Goal: Find specific page/section: Find specific page/section

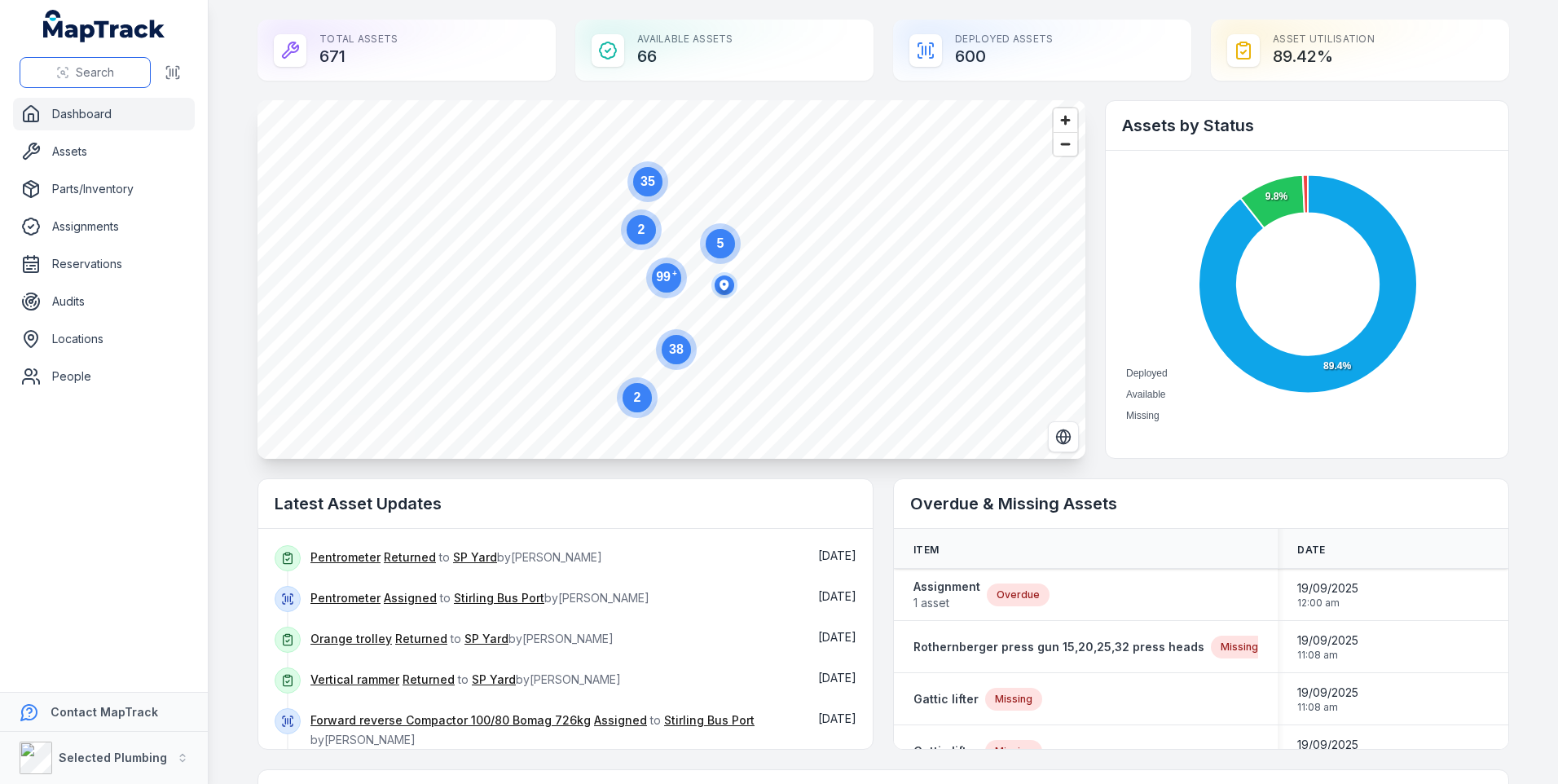
click at [89, 70] on span "Search" at bounding box center [95, 73] width 39 height 17
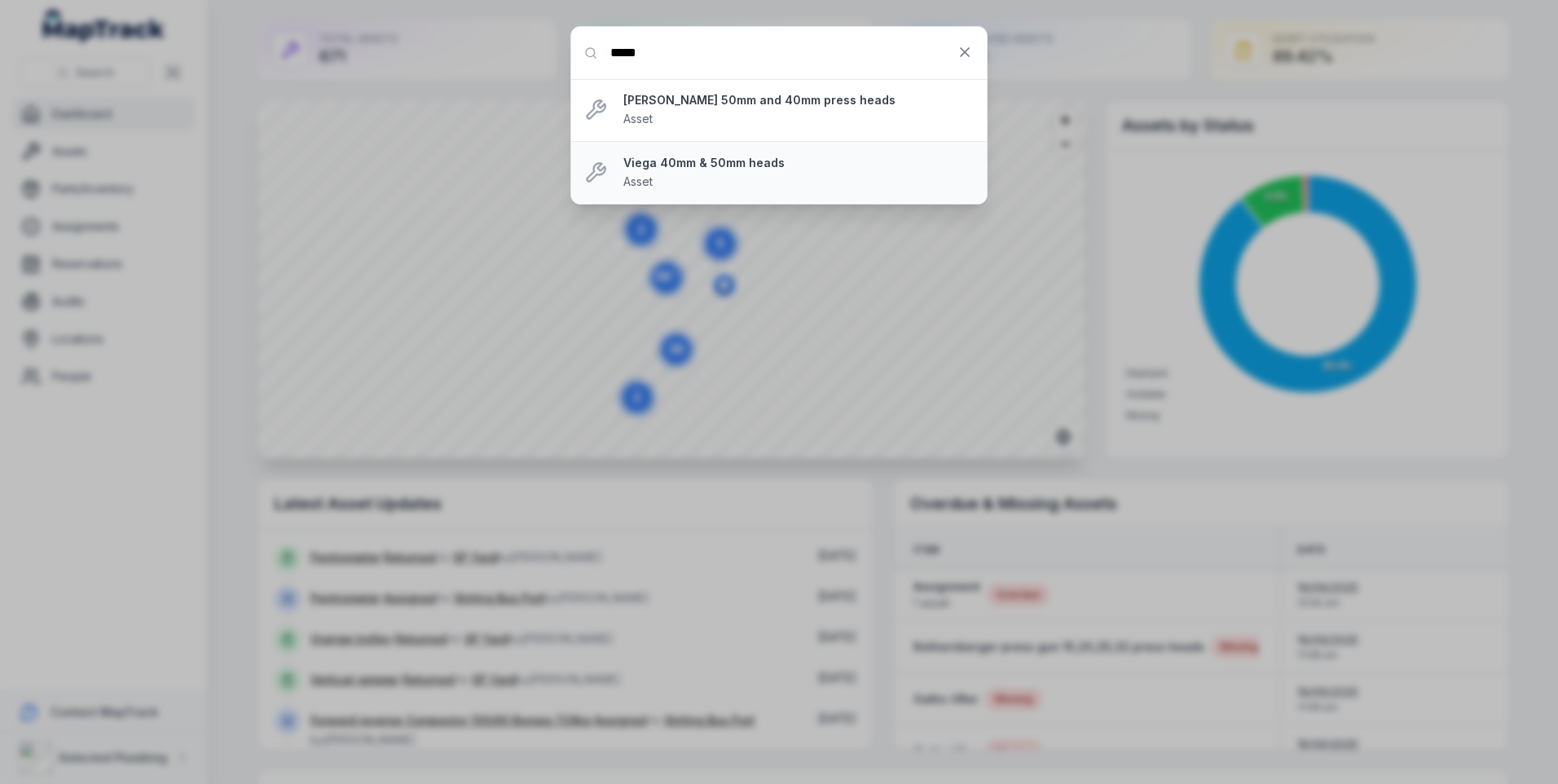
type input "****"
click at [672, 174] on div "Viega 40mm & 50mm heads Asset" at bounding box center [798, 172] width 350 height 36
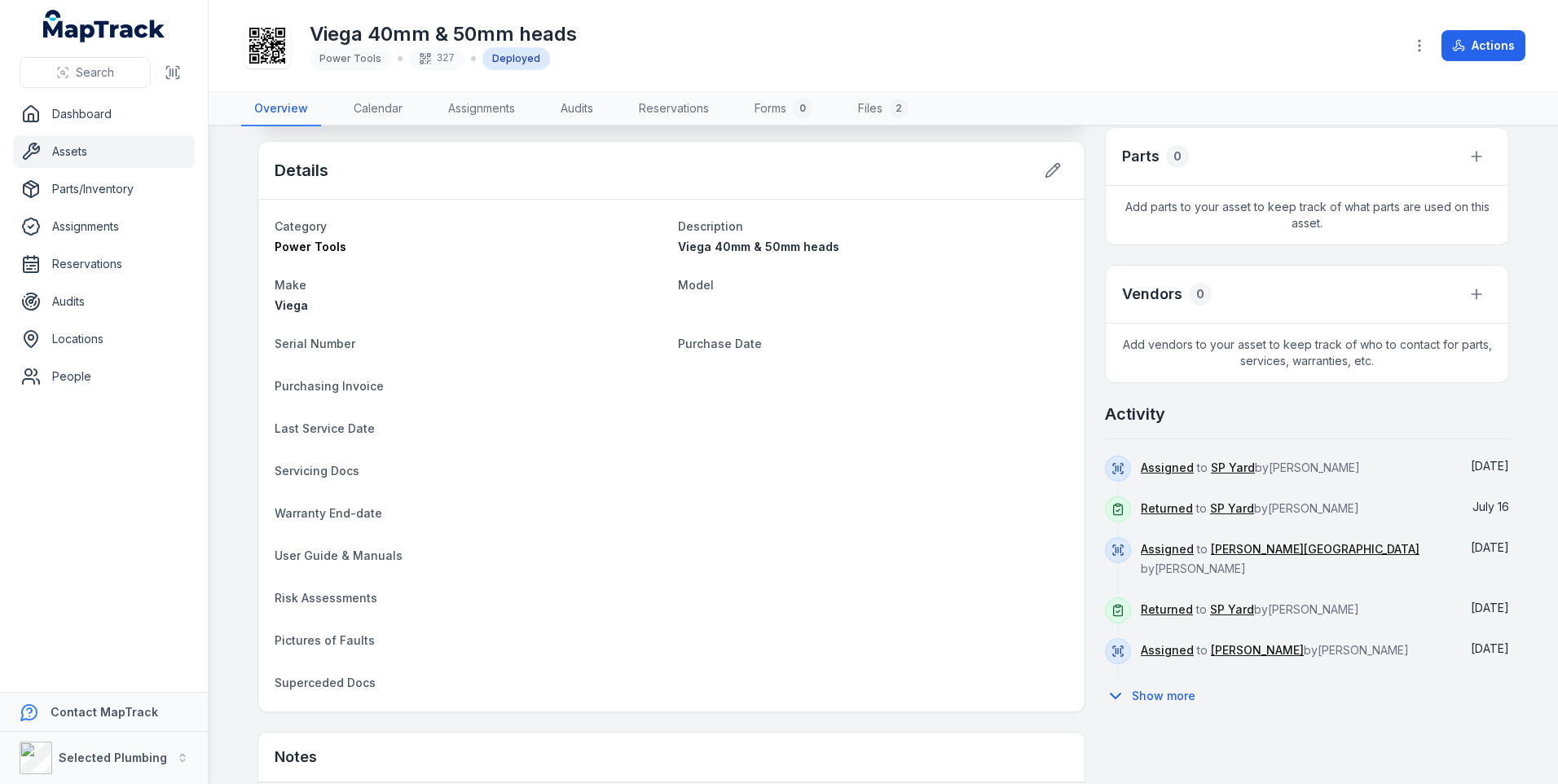
scroll to position [652, 0]
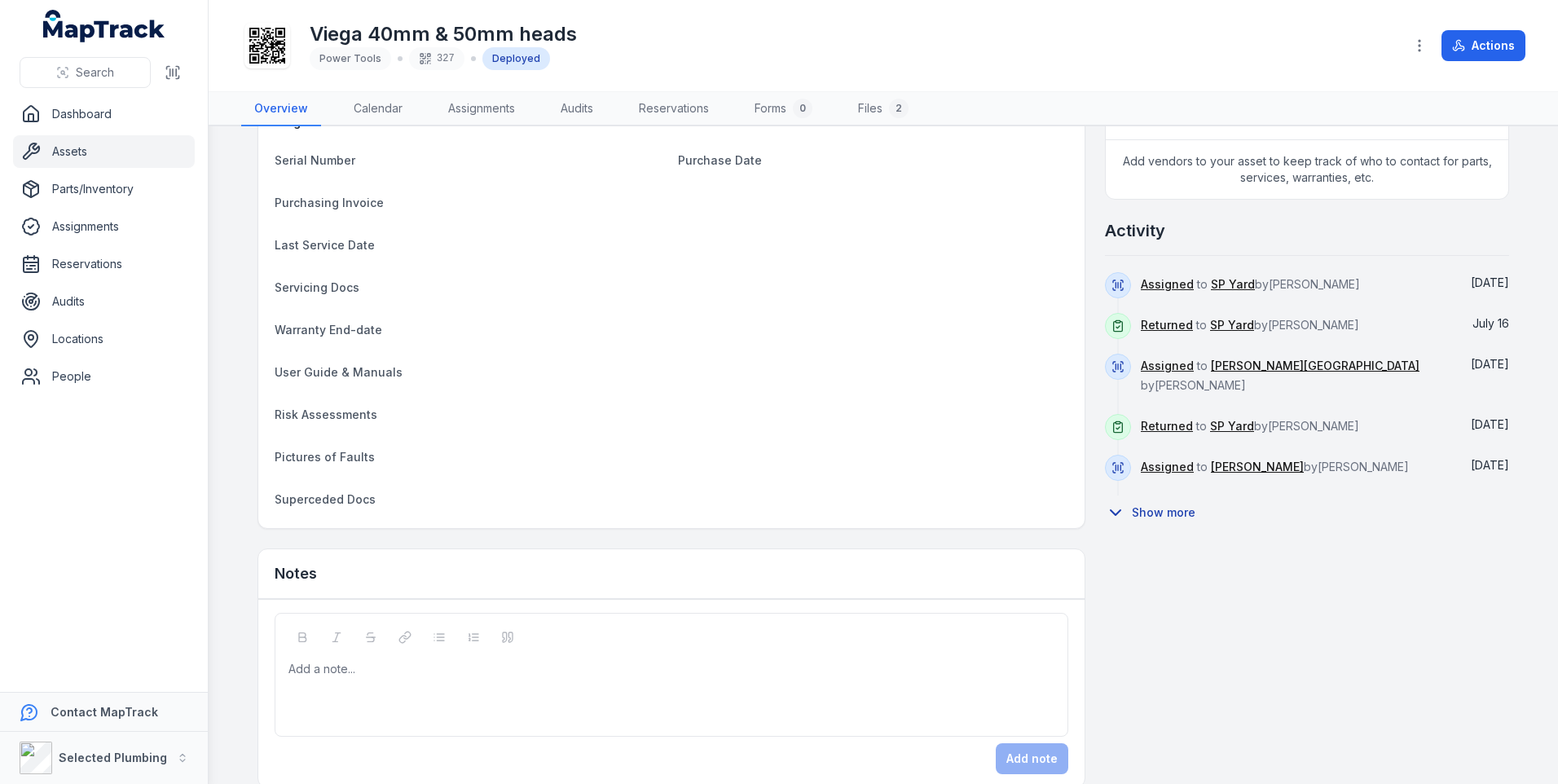
click at [1150, 495] on button "Show more" at bounding box center [1154, 512] width 101 height 34
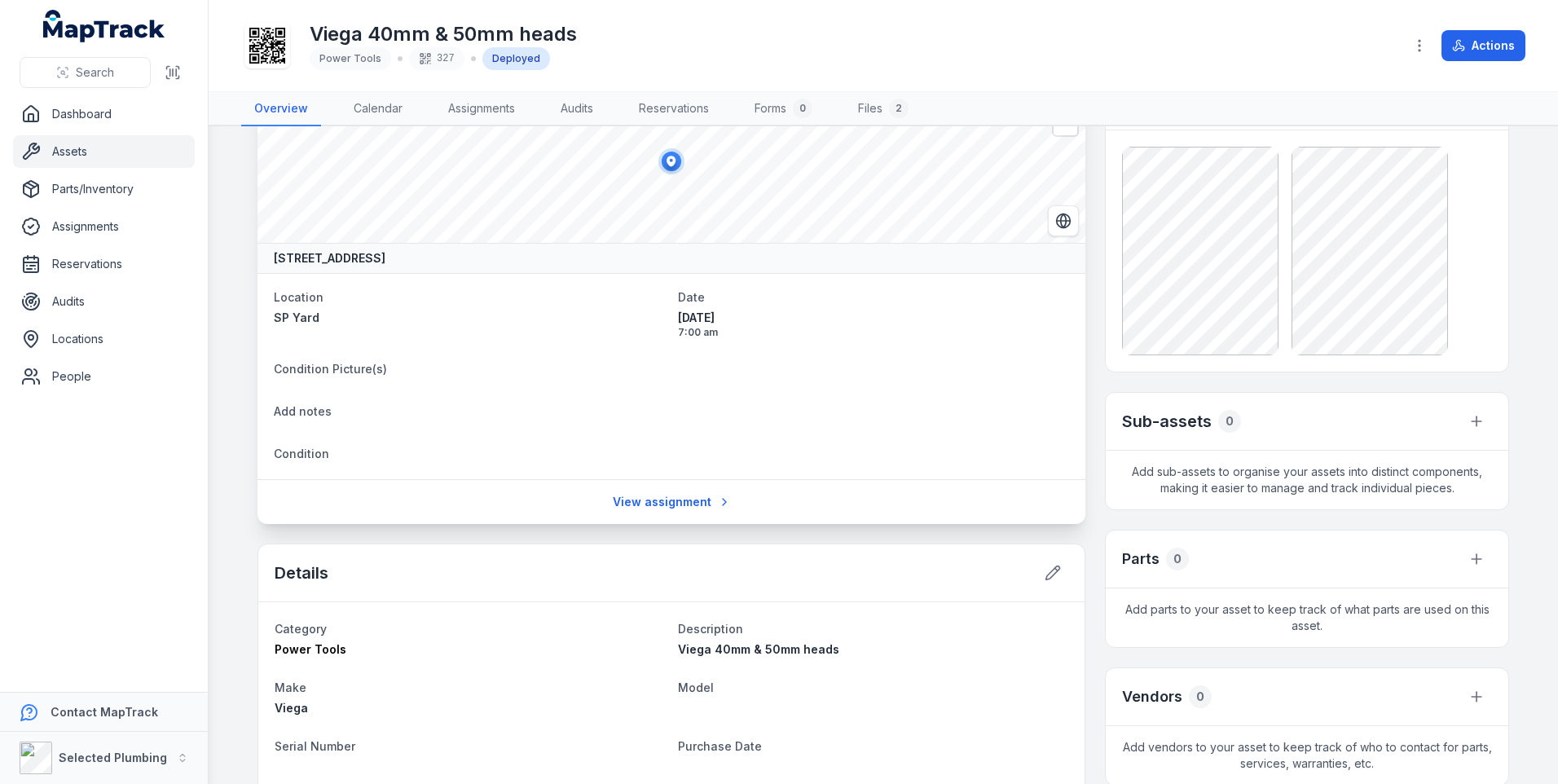
scroll to position [0, 0]
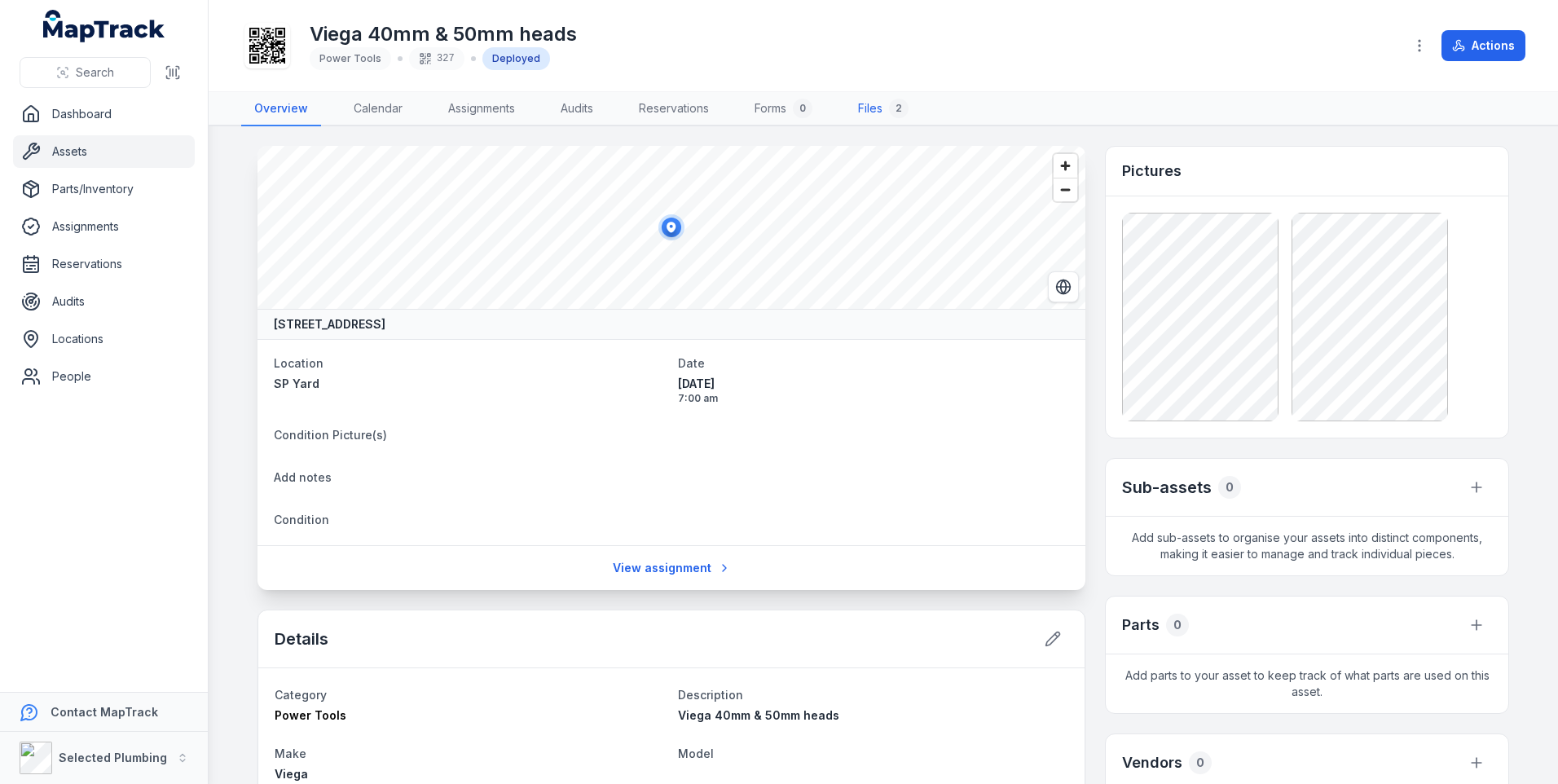
click at [878, 108] on link "Files 2" at bounding box center [883, 108] width 77 height 34
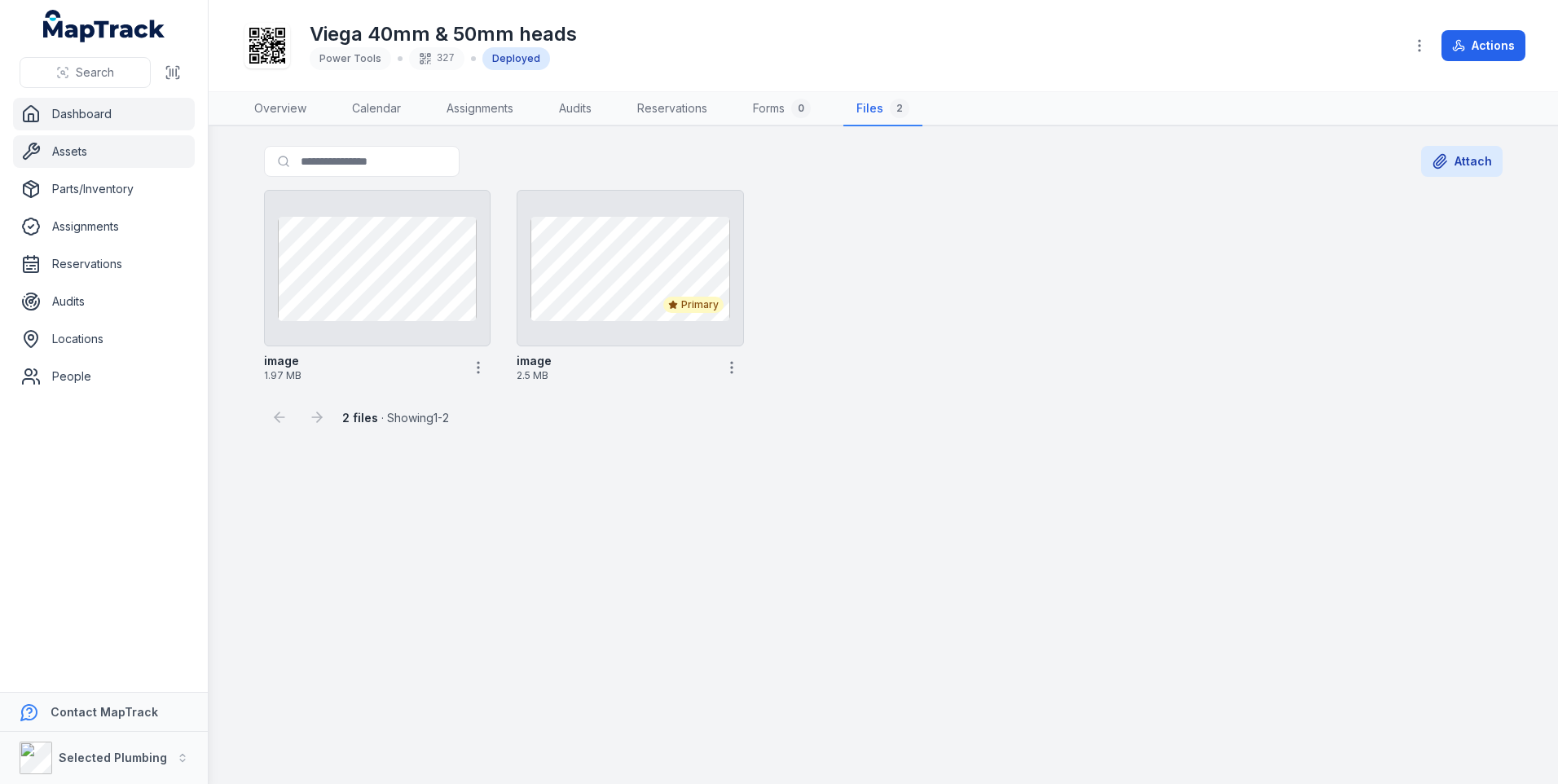
click at [66, 114] on link "Dashboard" at bounding box center [104, 114] width 182 height 32
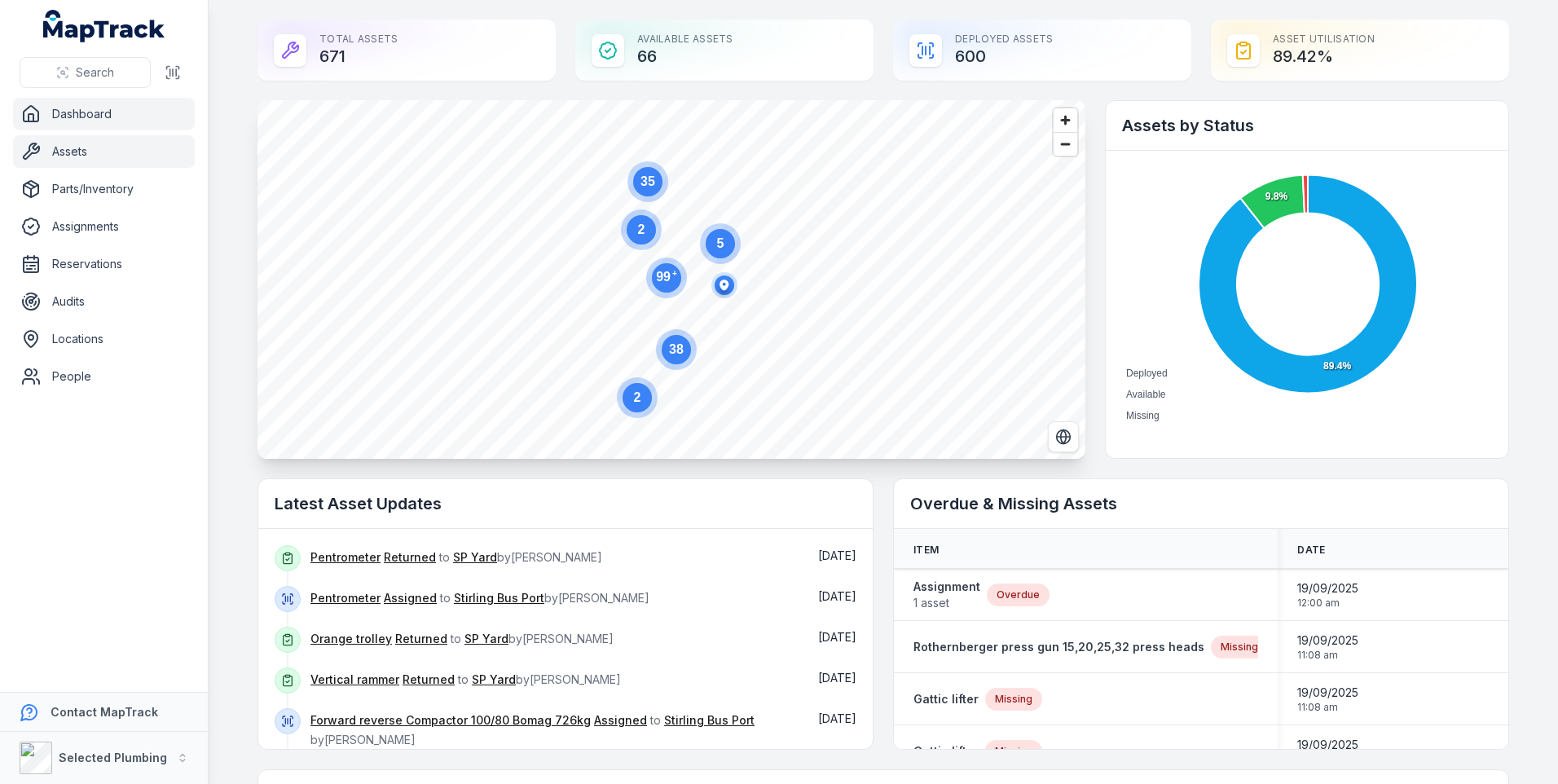
click at [71, 150] on link "Assets" at bounding box center [104, 151] width 182 height 32
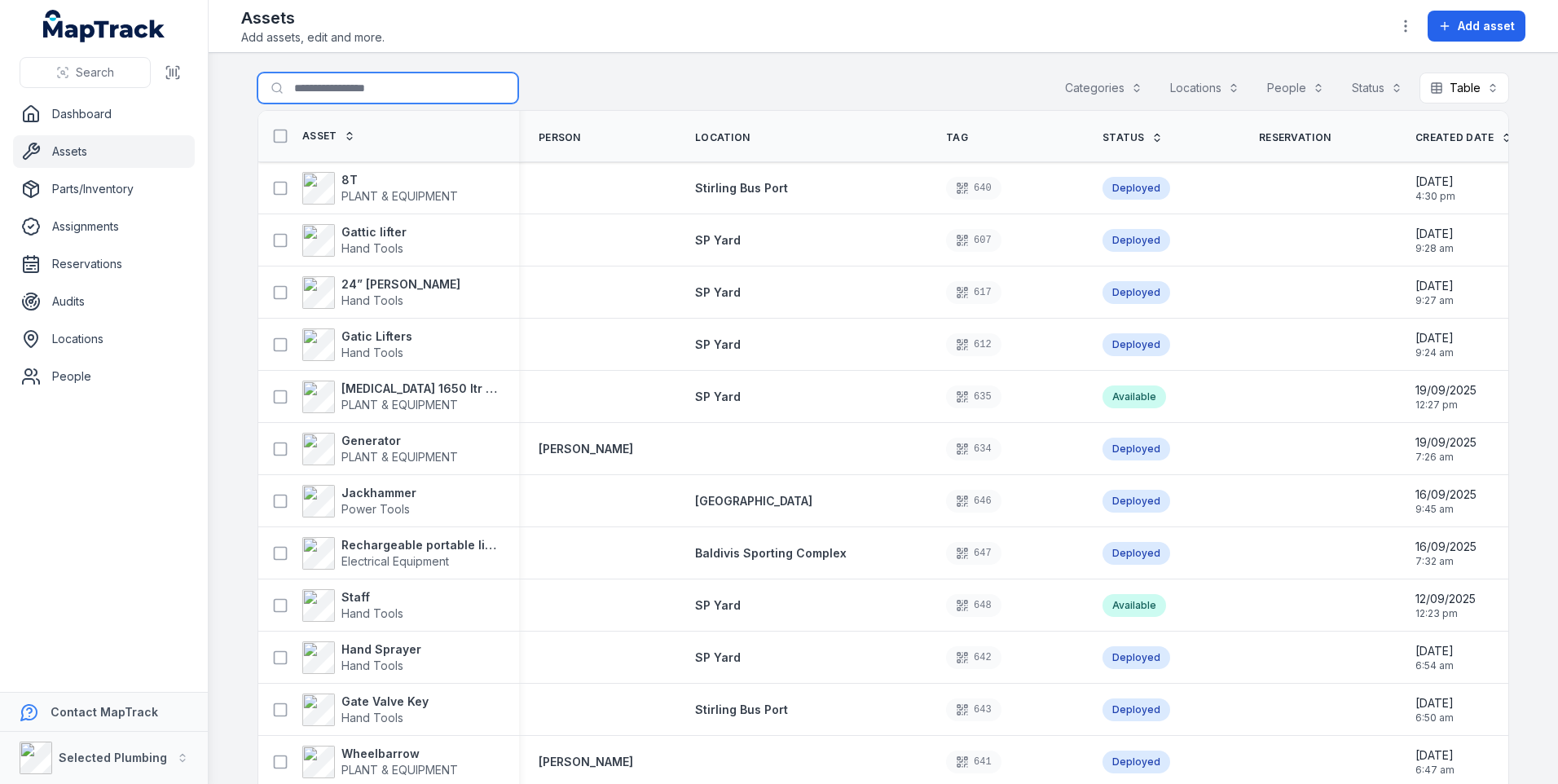
click at [337, 89] on input "Search for assets" at bounding box center [388, 88] width 261 height 31
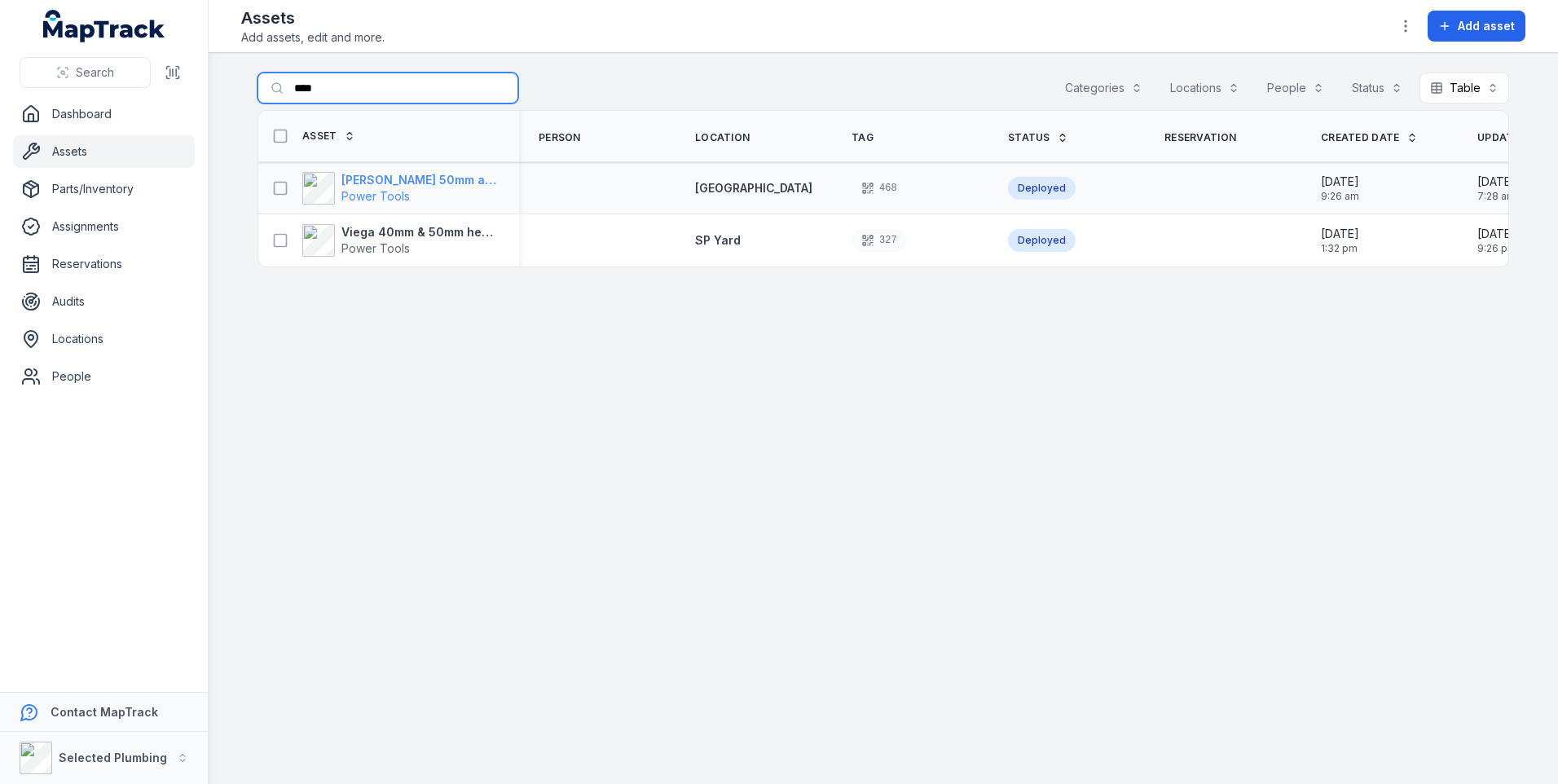
type input "****"
click at [398, 183] on strong "[PERSON_NAME] 50mm and 40mm press heads" at bounding box center [420, 179] width 158 height 17
